Goal: Transaction & Acquisition: Purchase product/service

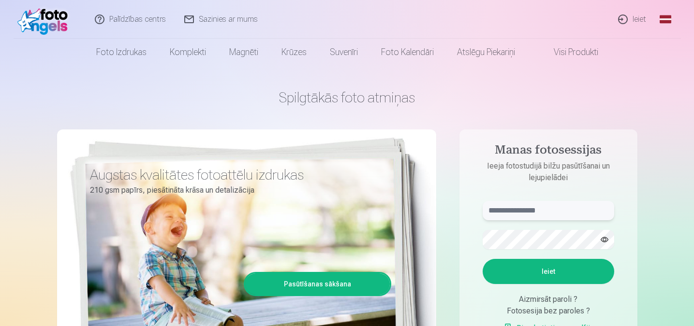
click at [533, 210] on input "text" at bounding box center [549, 210] width 132 height 19
type input "**********"
click at [535, 264] on button "Ieiet" at bounding box center [549, 271] width 132 height 25
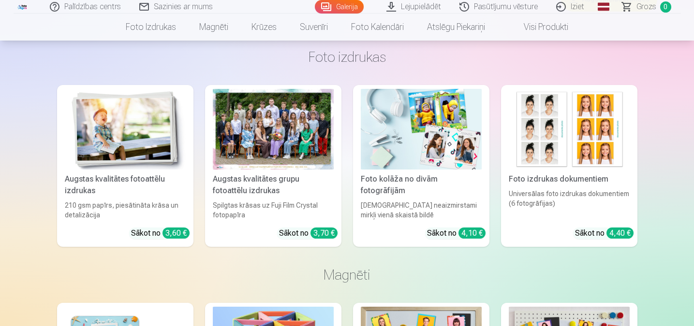
scroll to position [661, 0]
click at [305, 178] on div "Augstas kvalitātes grupu fotoattēlu izdrukas" at bounding box center [273, 185] width 129 height 23
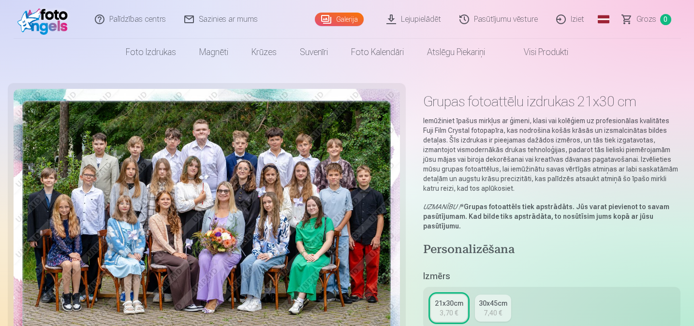
click at [341, 207] on img at bounding box center [207, 218] width 386 height 258
click at [298, 214] on img at bounding box center [207, 218] width 386 height 258
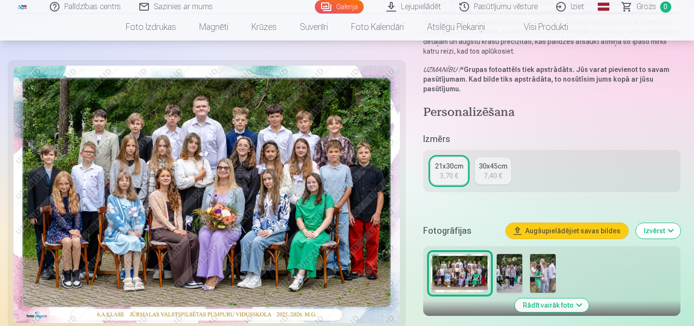
scroll to position [138, 0]
click at [508, 280] on img at bounding box center [510, 273] width 26 height 39
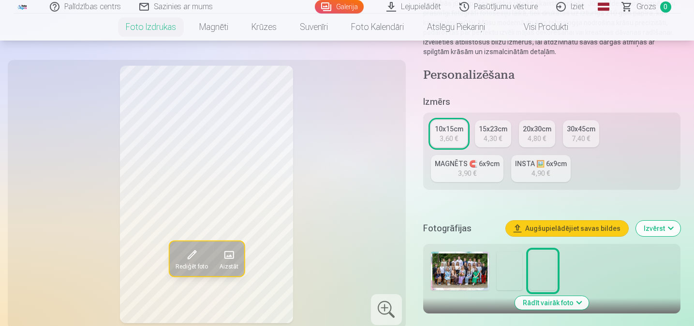
scroll to position [145, 0]
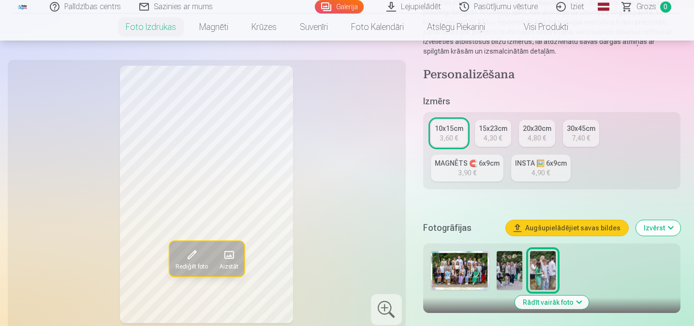
click at [509, 270] on img at bounding box center [510, 270] width 26 height 39
click at [452, 268] on img at bounding box center [460, 270] width 58 height 39
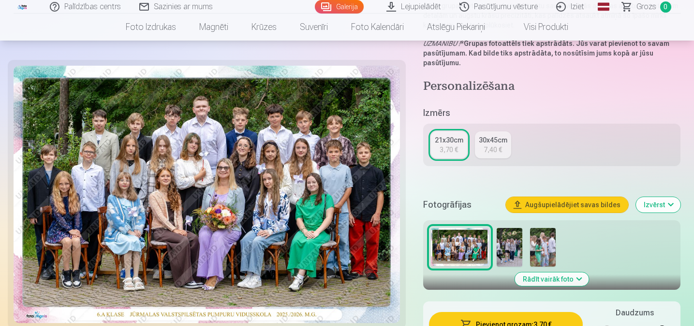
scroll to position [164, 0]
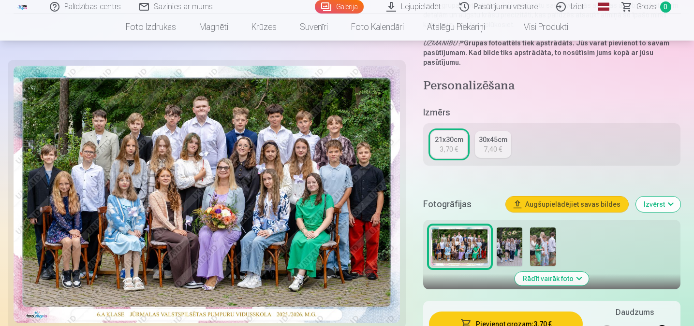
click at [546, 226] on div at bounding box center [552, 247] width 250 height 46
click at [544, 244] on img at bounding box center [543, 247] width 26 height 39
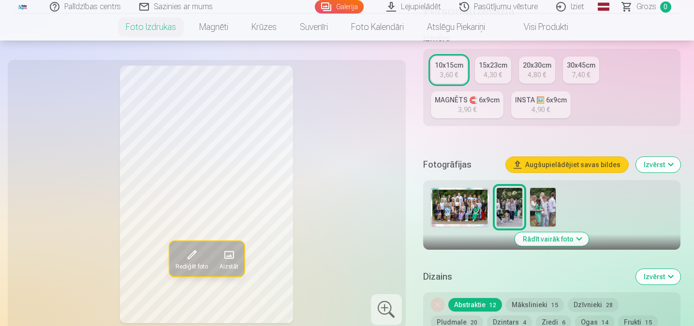
scroll to position [209, 0]
click at [551, 203] on img at bounding box center [543, 207] width 26 height 39
drag, startPoint x: 303, startPoint y: 136, endPoint x: 326, endPoint y: 190, distance: 58.5
click at [326, 190] on div "Rediģēt foto Aizstāt" at bounding box center [207, 195] width 386 height 258
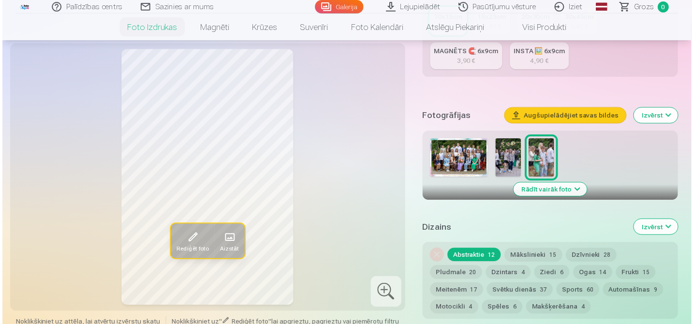
scroll to position [257, 0]
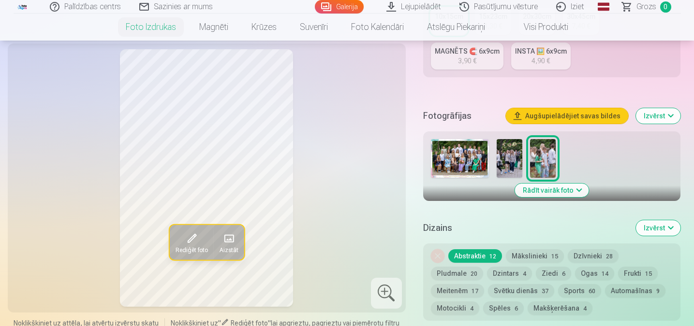
click at [509, 159] on img at bounding box center [510, 158] width 26 height 39
click at [460, 153] on img at bounding box center [460, 158] width 58 height 39
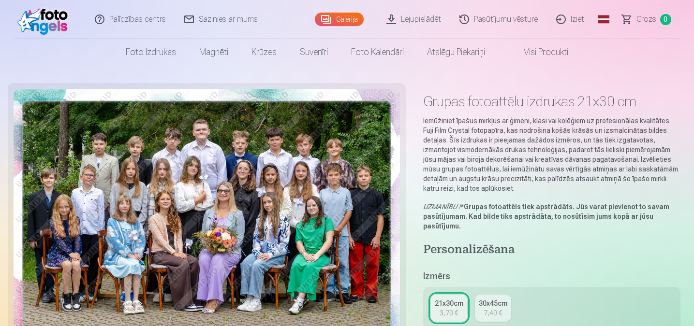
click at [312, 207] on img at bounding box center [207, 218] width 386 height 258
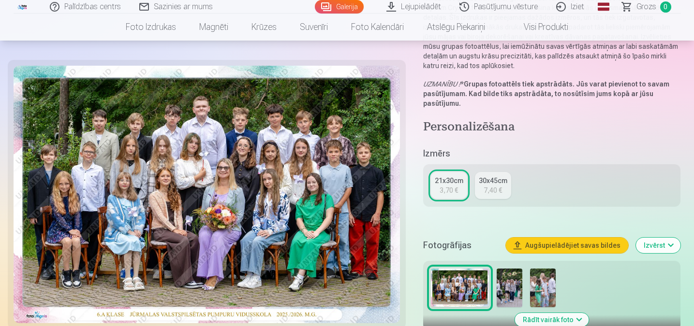
scroll to position [145, 0]
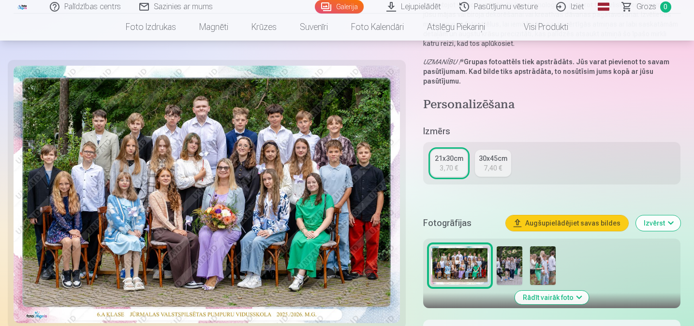
click at [518, 269] on img at bounding box center [510, 266] width 26 height 39
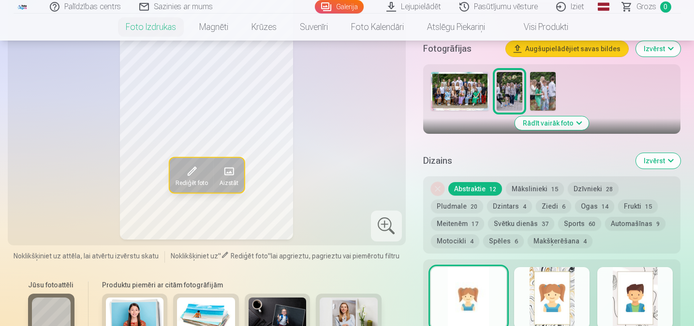
scroll to position [339, 0]
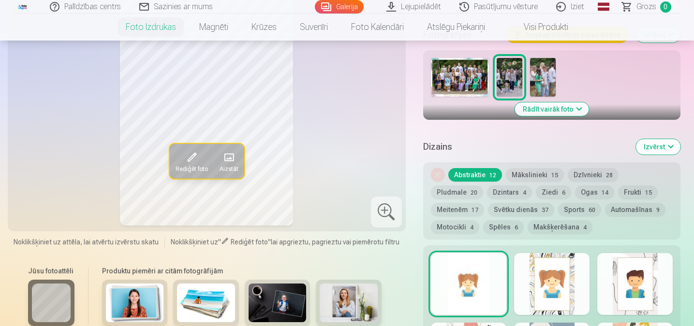
click at [550, 111] on button "Rādīt vairāk foto" at bounding box center [552, 110] width 74 height 14
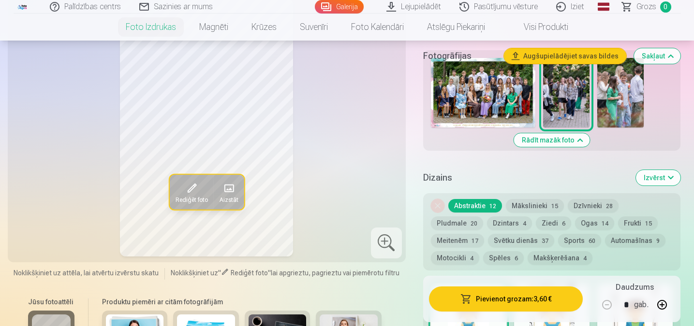
click at [618, 104] on img at bounding box center [620, 93] width 46 height 70
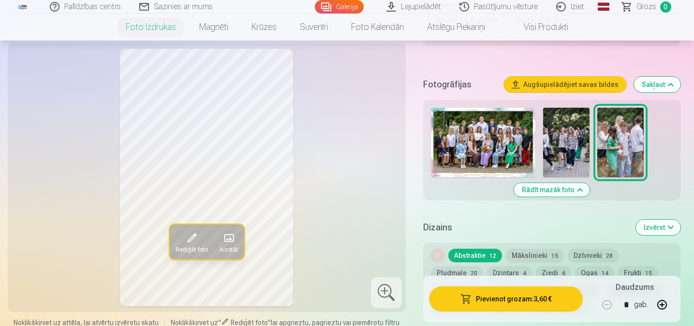
scroll to position [290, 0]
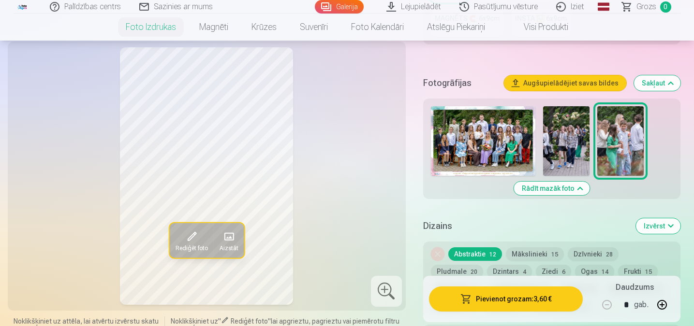
click at [580, 143] on img at bounding box center [566, 141] width 46 height 70
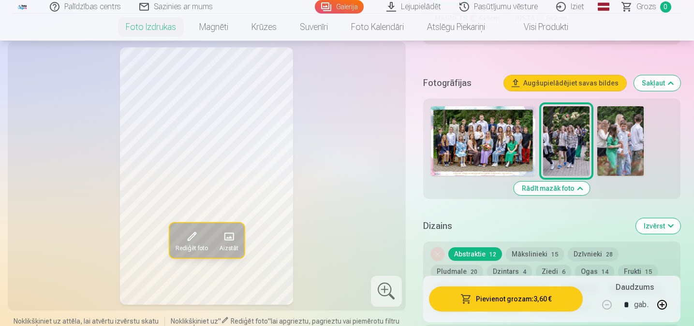
click at [556, 151] on img at bounding box center [566, 141] width 46 height 70
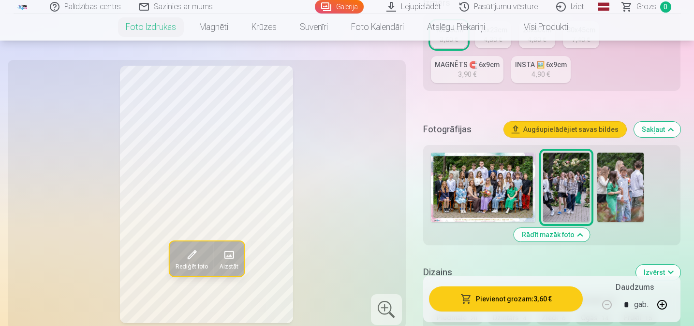
scroll to position [242, 0]
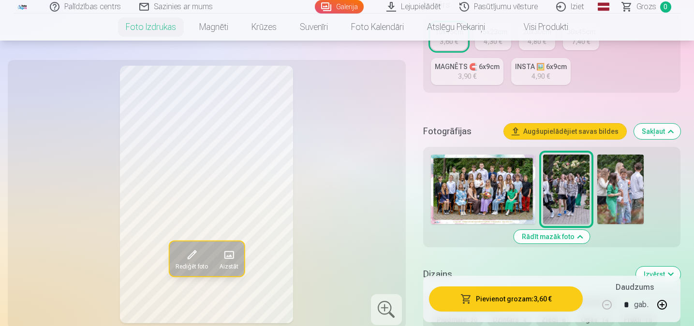
click at [463, 199] on img at bounding box center [483, 190] width 104 height 70
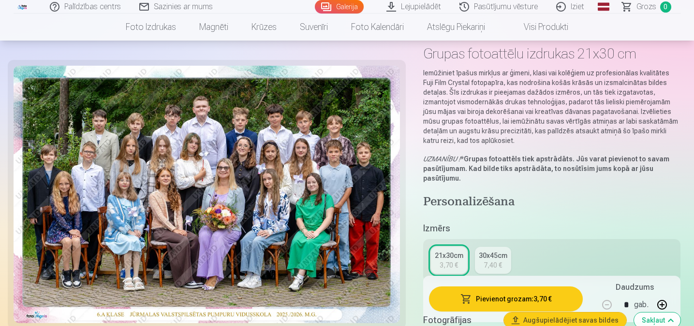
scroll to position [48, 0]
